Goal: Task Accomplishment & Management: Complete application form

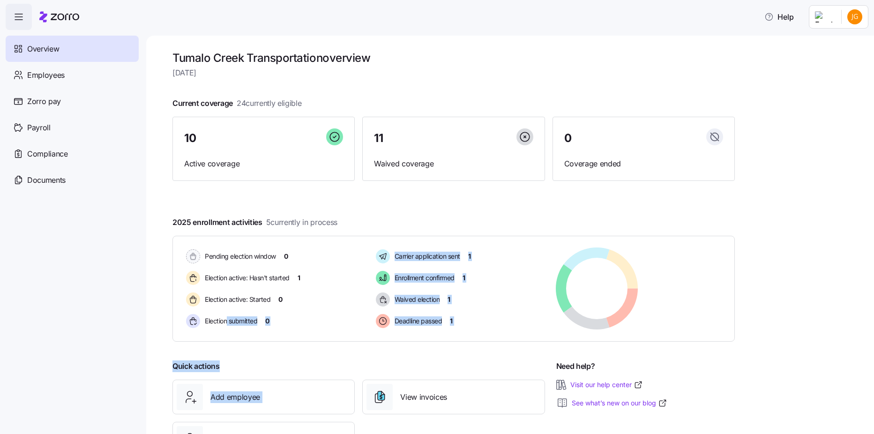
drag, startPoint x: 294, startPoint y: 372, endPoint x: 369, endPoint y: 426, distance: 92.6
click at [369, 426] on div "Tumalo Creek Transportation overview [DATE] Current coverage 24 currently eligi…" at bounding box center [453, 259] width 562 height 417
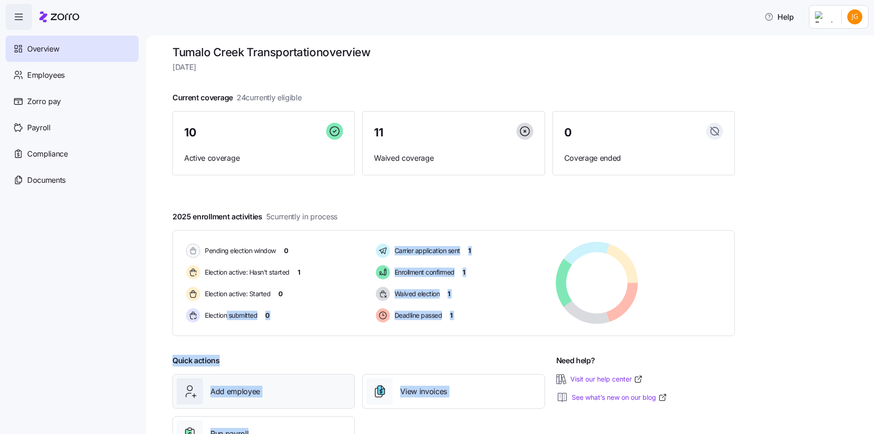
drag, startPoint x: 369, startPoint y: 426, endPoint x: 294, endPoint y: 398, distance: 79.5
click at [294, 398] on div "Add employee" at bounding box center [264, 391] width 174 height 26
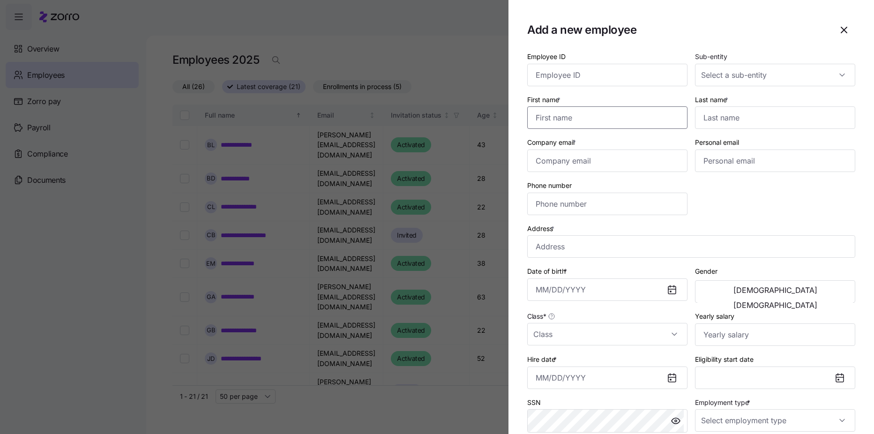
click at [641, 118] on input "First name *" at bounding box center [607, 117] width 160 height 22
type input "[PERSON_NAME]"
click at [742, 122] on input "Last name *" at bounding box center [775, 117] width 160 height 22
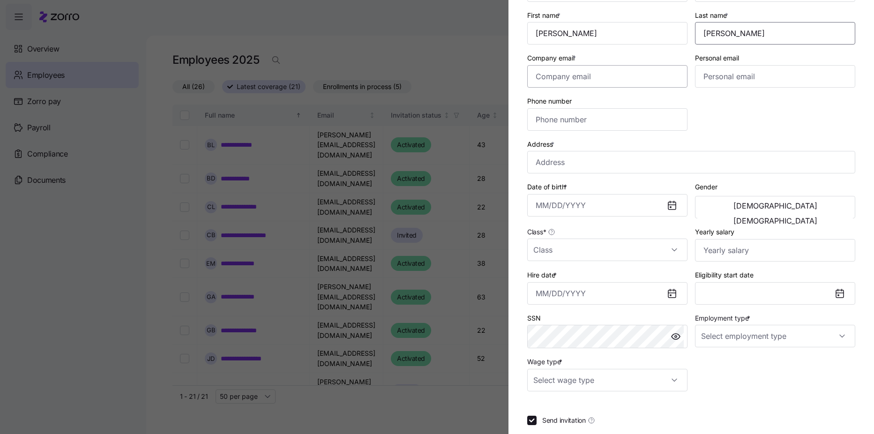
scroll to position [94, 0]
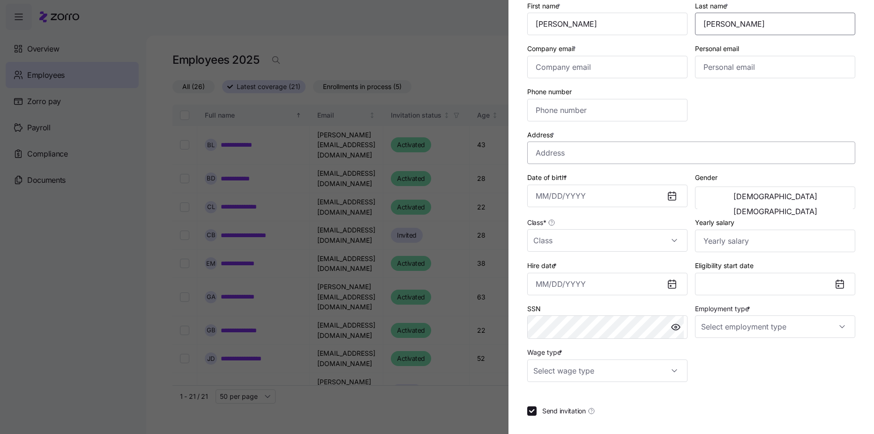
type input "[PERSON_NAME]"
click at [623, 154] on input "Address *" at bounding box center [691, 153] width 328 height 22
type input "[STREET_ADDRESS]"
click at [667, 201] on icon at bounding box center [671, 195] width 11 height 11
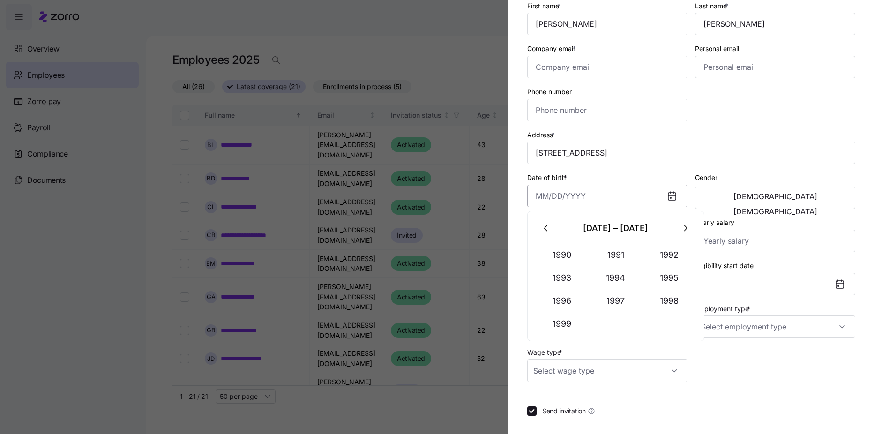
drag, startPoint x: 610, startPoint y: 204, endPoint x: 615, endPoint y: 202, distance: 5.5
click at [613, 203] on input "Date of birth *" at bounding box center [607, 196] width 160 height 22
click at [669, 196] on icon at bounding box center [671, 196] width 7 height 7
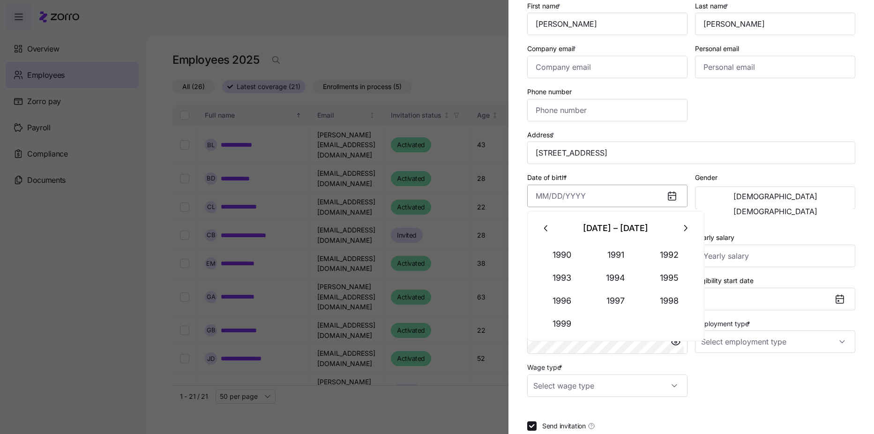
click at [651, 198] on input "Date of birth *" at bounding box center [607, 196] width 160 height 22
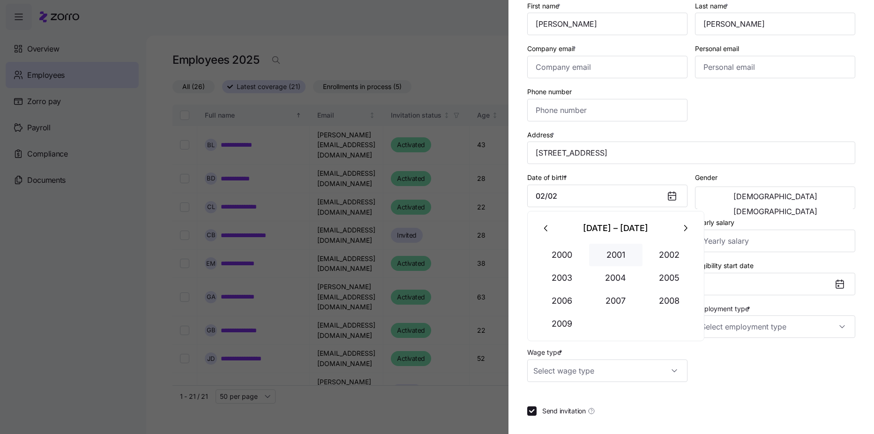
click at [630, 258] on button "2001" at bounding box center [615, 255] width 53 height 22
click at [615, 234] on button "2001" at bounding box center [616, 228] width 116 height 22
click at [607, 246] on button "2001" at bounding box center [615, 255] width 53 height 22
click at [586, 203] on input "02/02" at bounding box center [607, 196] width 160 height 22
type input "[DATE]"
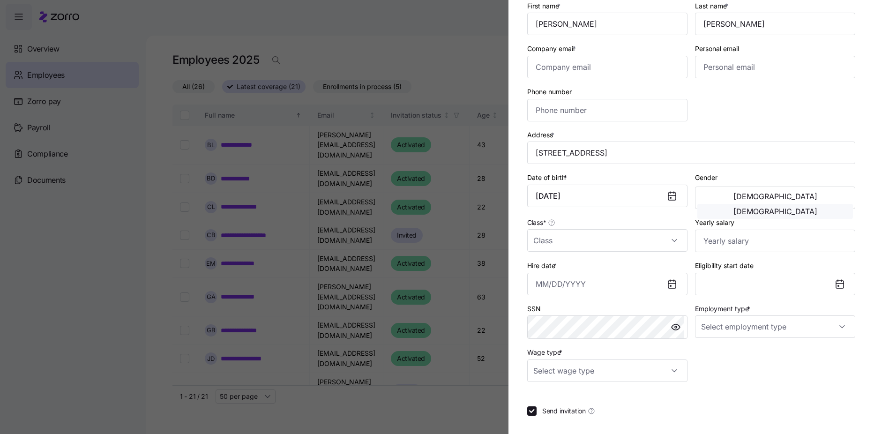
click at [813, 205] on button "[DEMOGRAPHIC_DATA]" at bounding box center [775, 211] width 156 height 15
click at [663, 240] on input "Class *" at bounding box center [607, 240] width 160 height 22
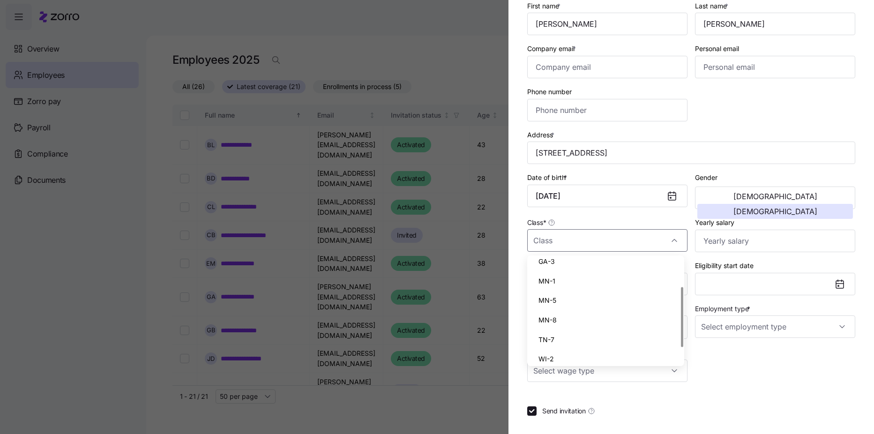
scroll to position [47, 0]
click at [634, 304] on div "MN-8" at bounding box center [605, 301] width 149 height 20
type input "MN-8"
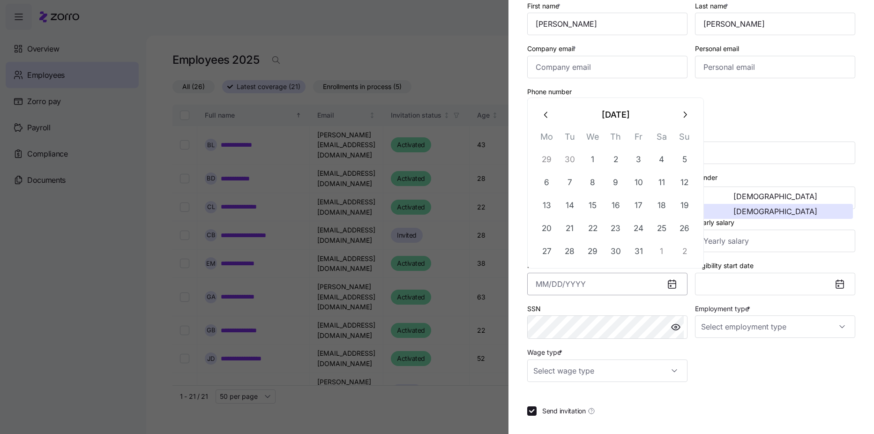
click at [655, 280] on input "Hire date *" at bounding box center [607, 284] width 160 height 22
click at [617, 212] on button "16" at bounding box center [616, 205] width 22 height 22
type input "[DATE]"
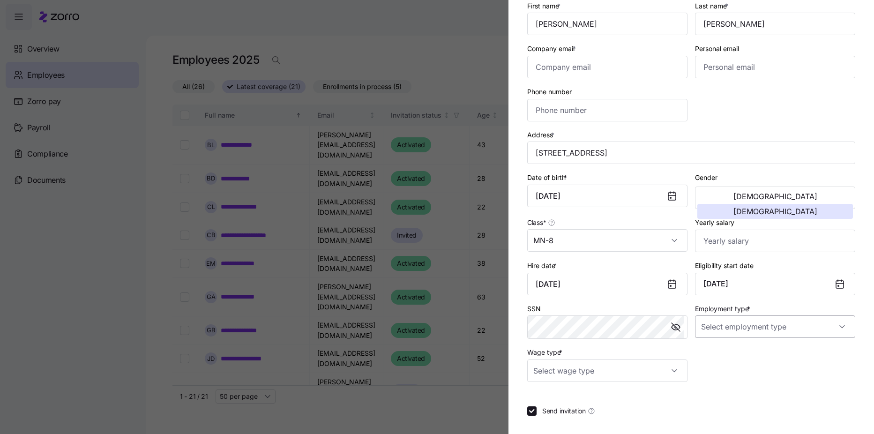
click at [736, 327] on input "Employment type *" at bounding box center [775, 326] width 160 height 22
click at [732, 351] on div "Full Time" at bounding box center [769, 355] width 149 height 20
type input "Full Time"
click at [670, 373] on input "Wage type *" at bounding box center [607, 370] width 160 height 22
click at [635, 398] on div "Salary" at bounding box center [605, 399] width 149 height 20
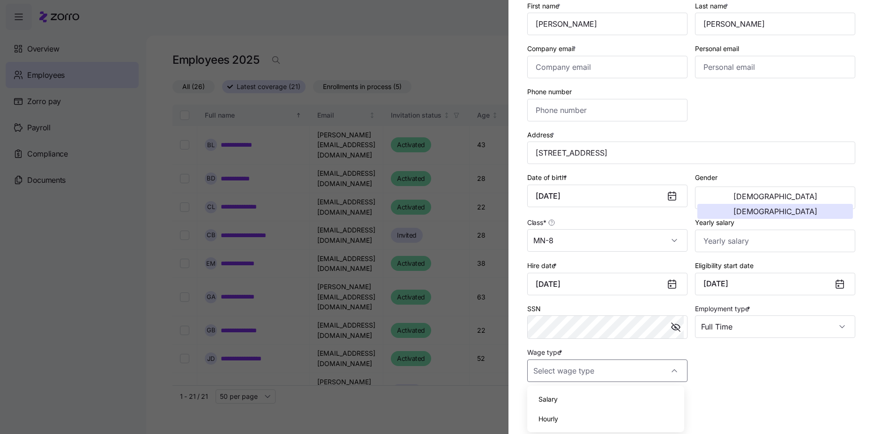
type input "Salary"
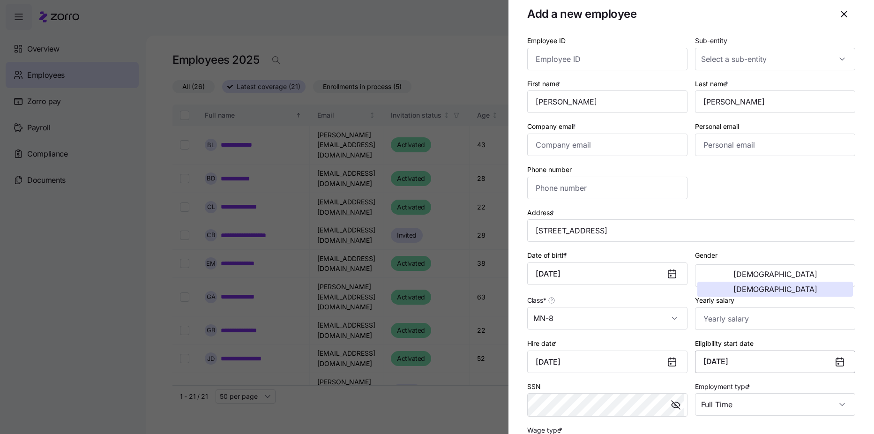
scroll to position [0, 0]
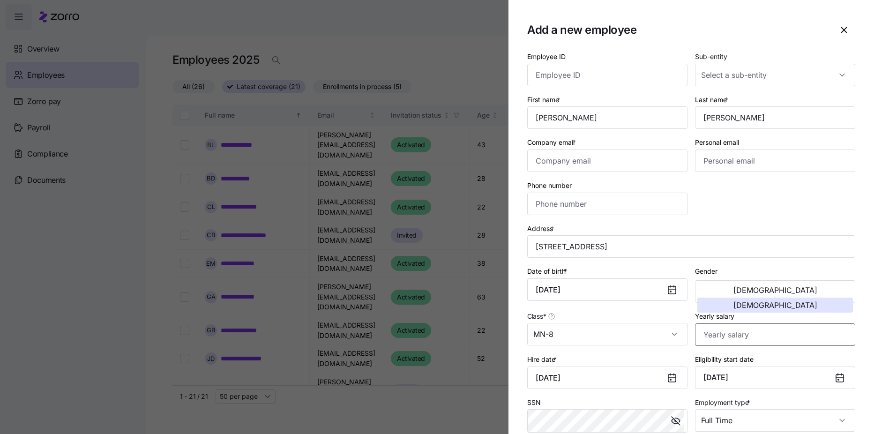
click at [723, 331] on input "Yearly salary" at bounding box center [775, 334] width 160 height 22
type input "$87,000"
click at [553, 156] on input "Company email *" at bounding box center [607, 160] width 160 height 22
type input "[EMAIL_ADDRESS][DOMAIN_NAME]"
click at [758, 165] on input "Personal email" at bounding box center [775, 160] width 160 height 22
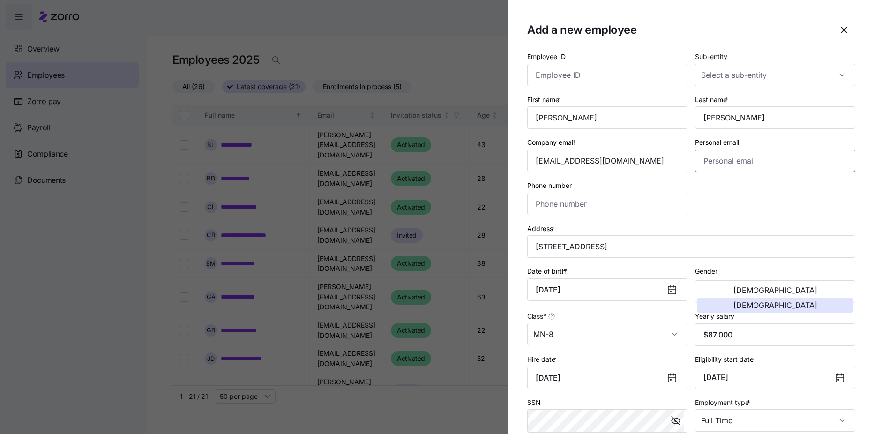
paste input "[EMAIL_ADDRESS][DOMAIN_NAME]"
type input "[EMAIL_ADDRESS][DOMAIN_NAME]"
click at [634, 209] on input "Phone number" at bounding box center [607, 204] width 160 height 22
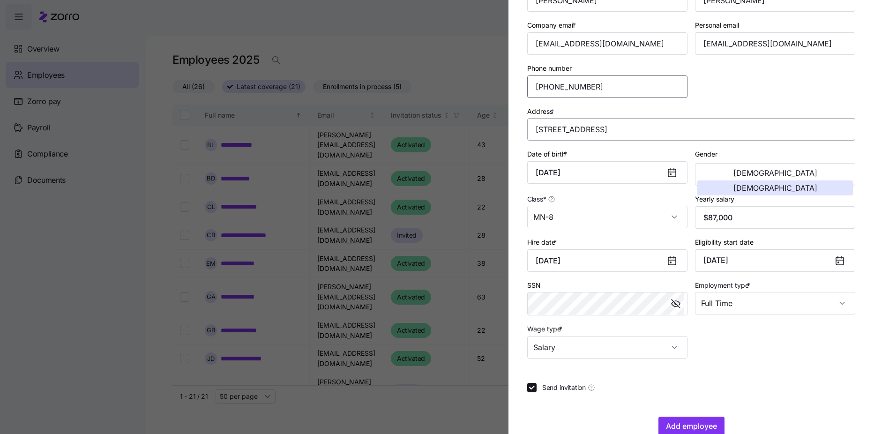
scroll to position [137, 0]
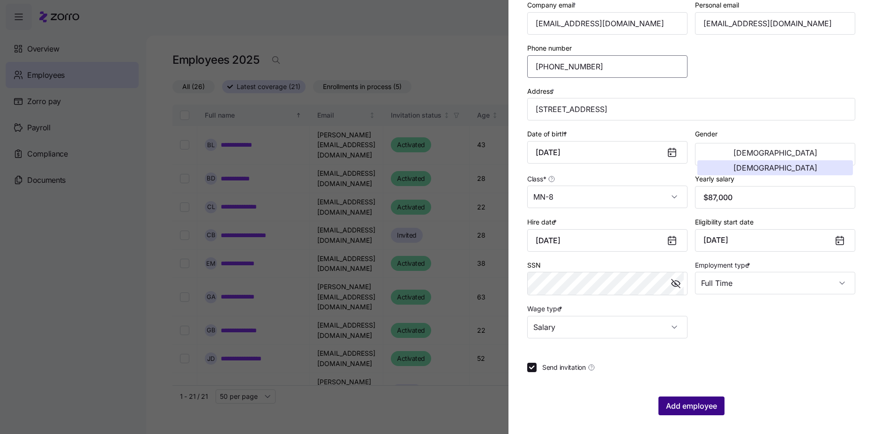
type input "[PHONE_NUMBER]"
click at [670, 408] on span "Add employee" at bounding box center [691, 405] width 51 height 11
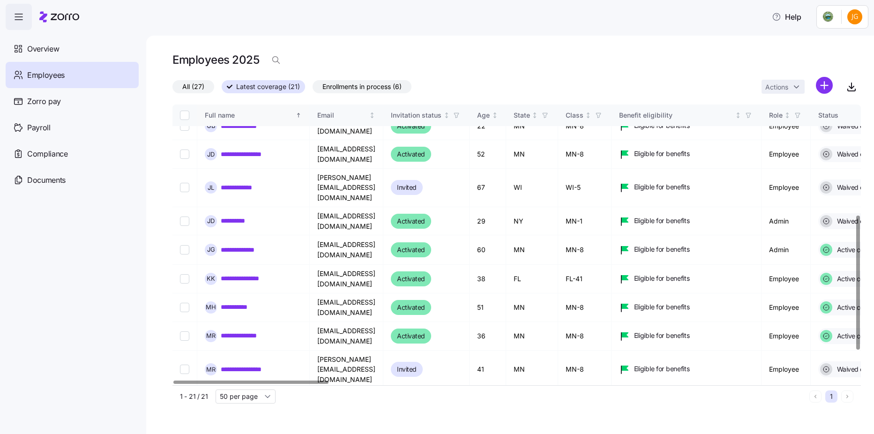
scroll to position [197, 0]
